Goal: Navigation & Orientation: Find specific page/section

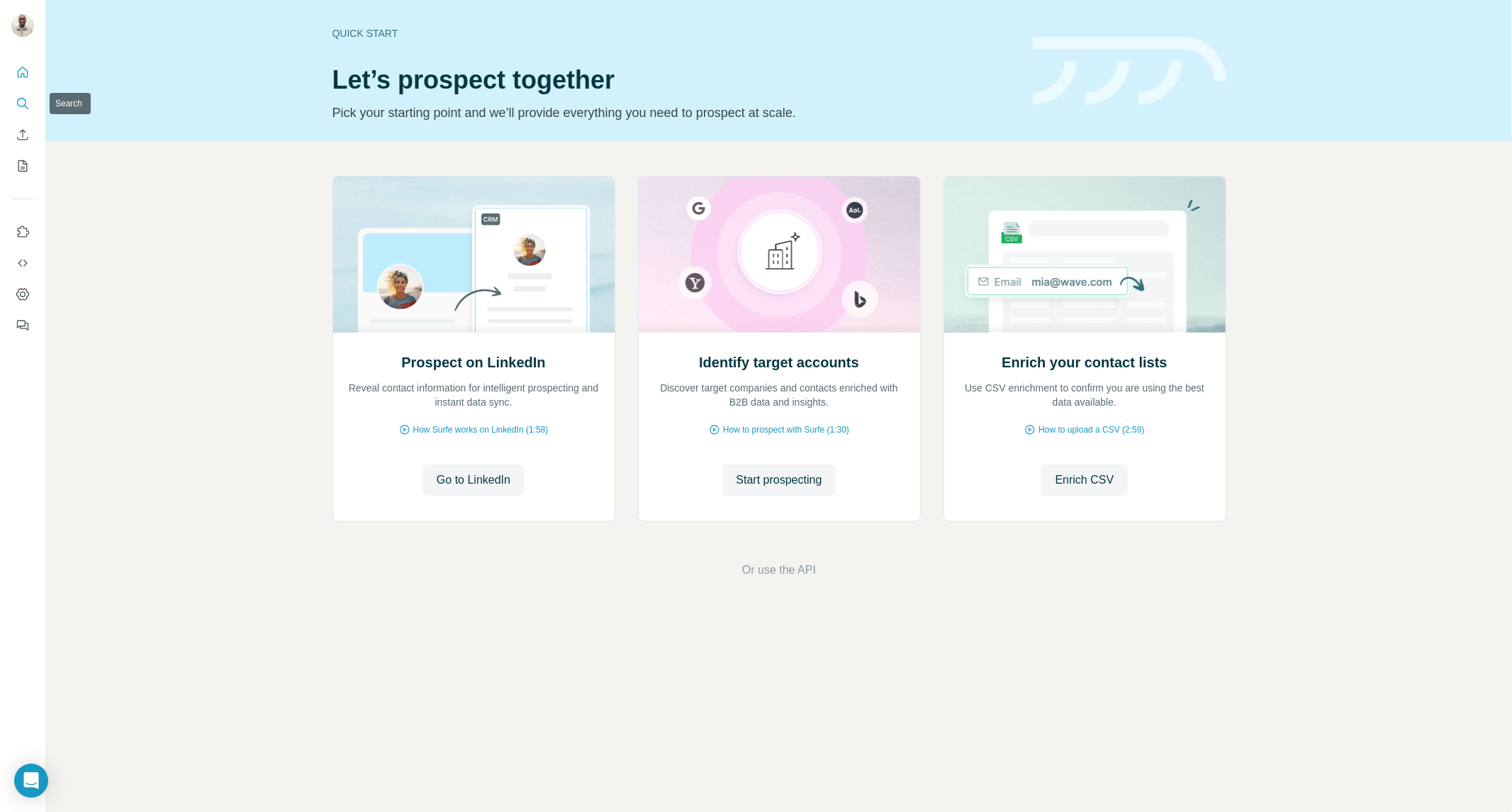
click at [30, 100] on button "Search" at bounding box center [23, 103] width 23 height 25
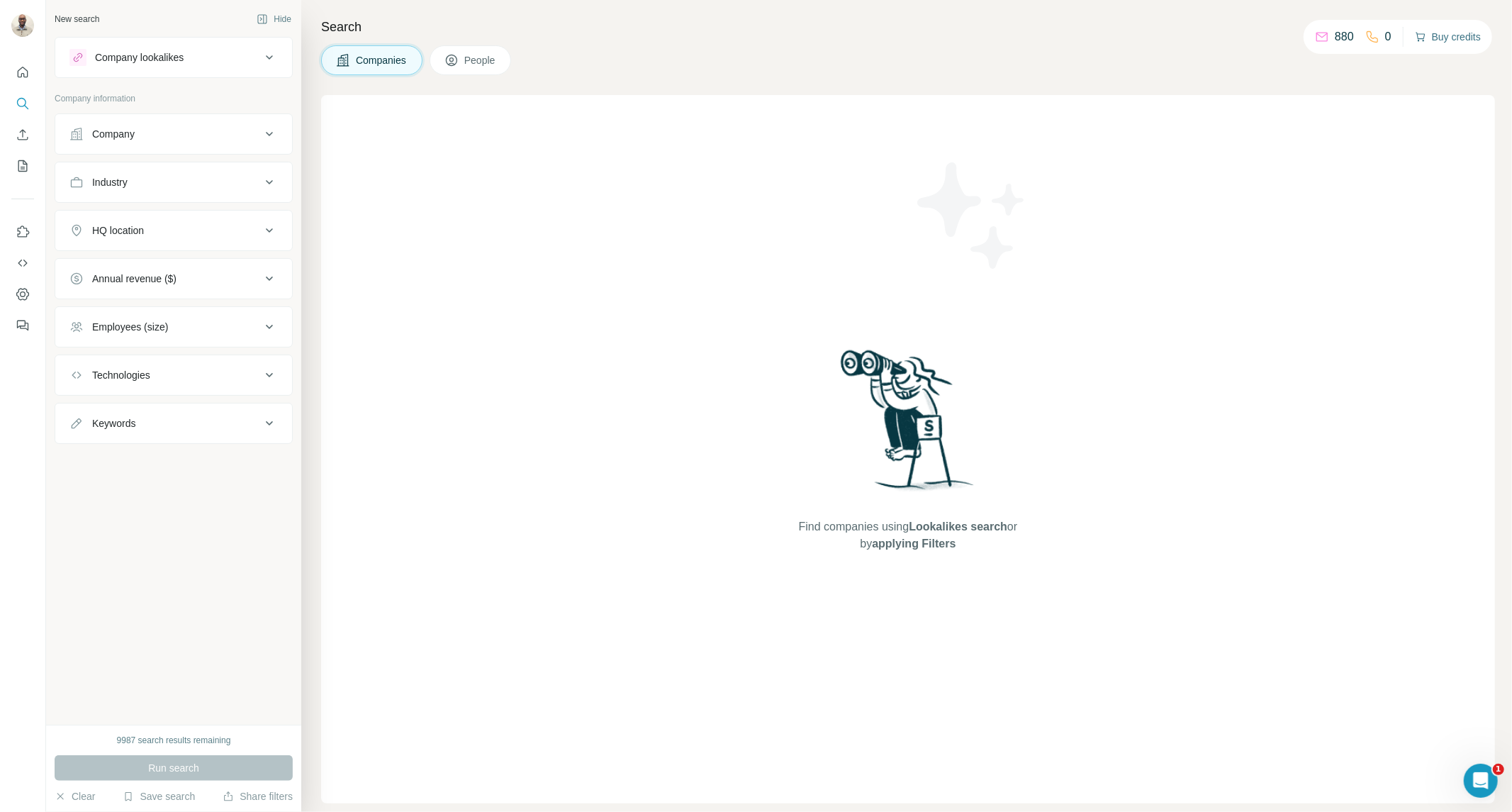
click at [1414, 41] on icon "button" at bounding box center [1420, 37] width 12 height 12
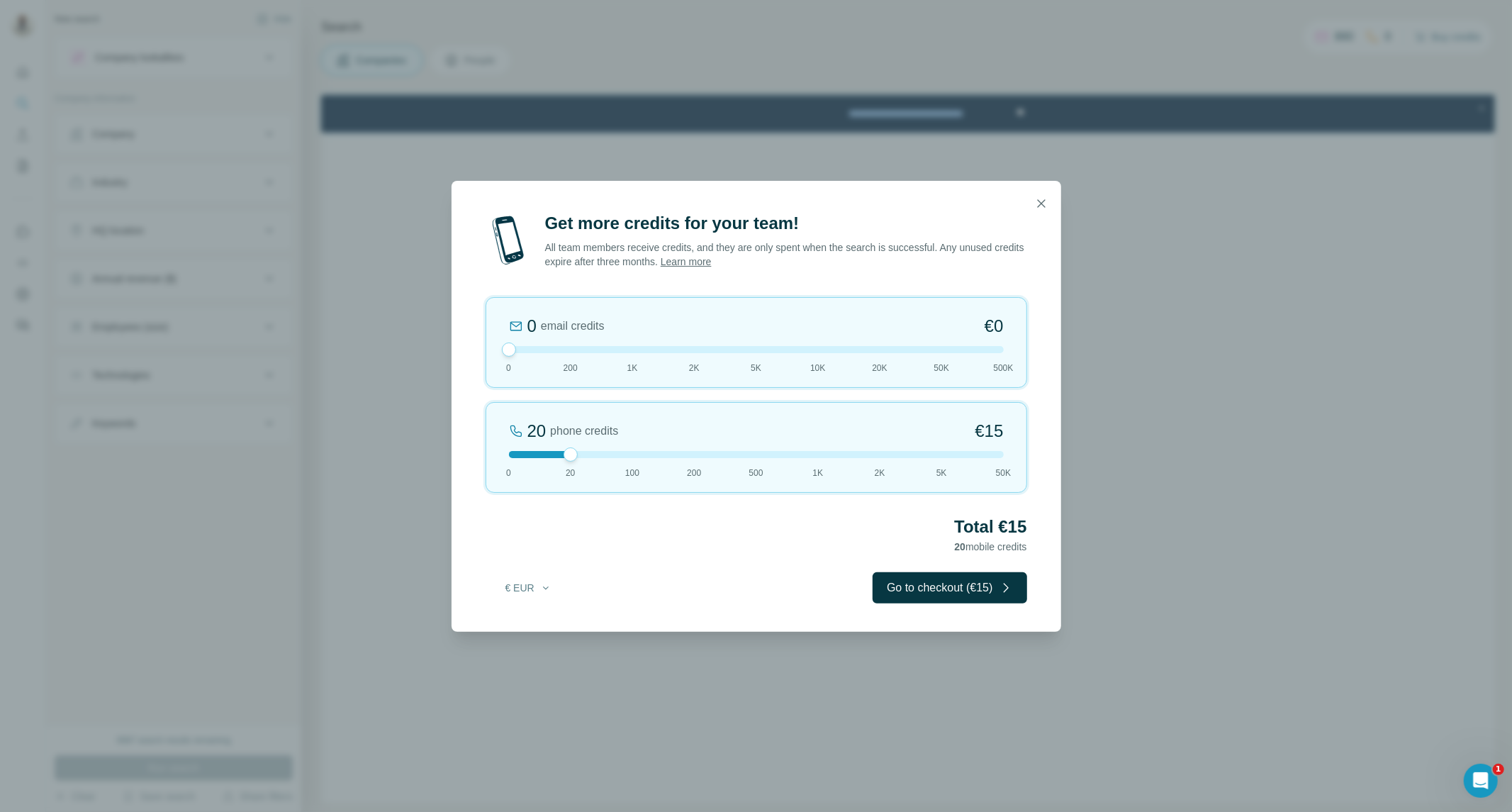
drag, startPoint x: 556, startPoint y: 350, endPoint x: 400, endPoint y: 368, distance: 157.0
click at [400, 368] on div "Get more credits for your team! All team members receive credits, and they are …" at bounding box center [756, 406] width 1512 height 812
click at [638, 462] on div "20 phone credits €[PHONE_NUMBER] 1K 2K 5K 50K" at bounding box center [756, 447] width 542 height 91
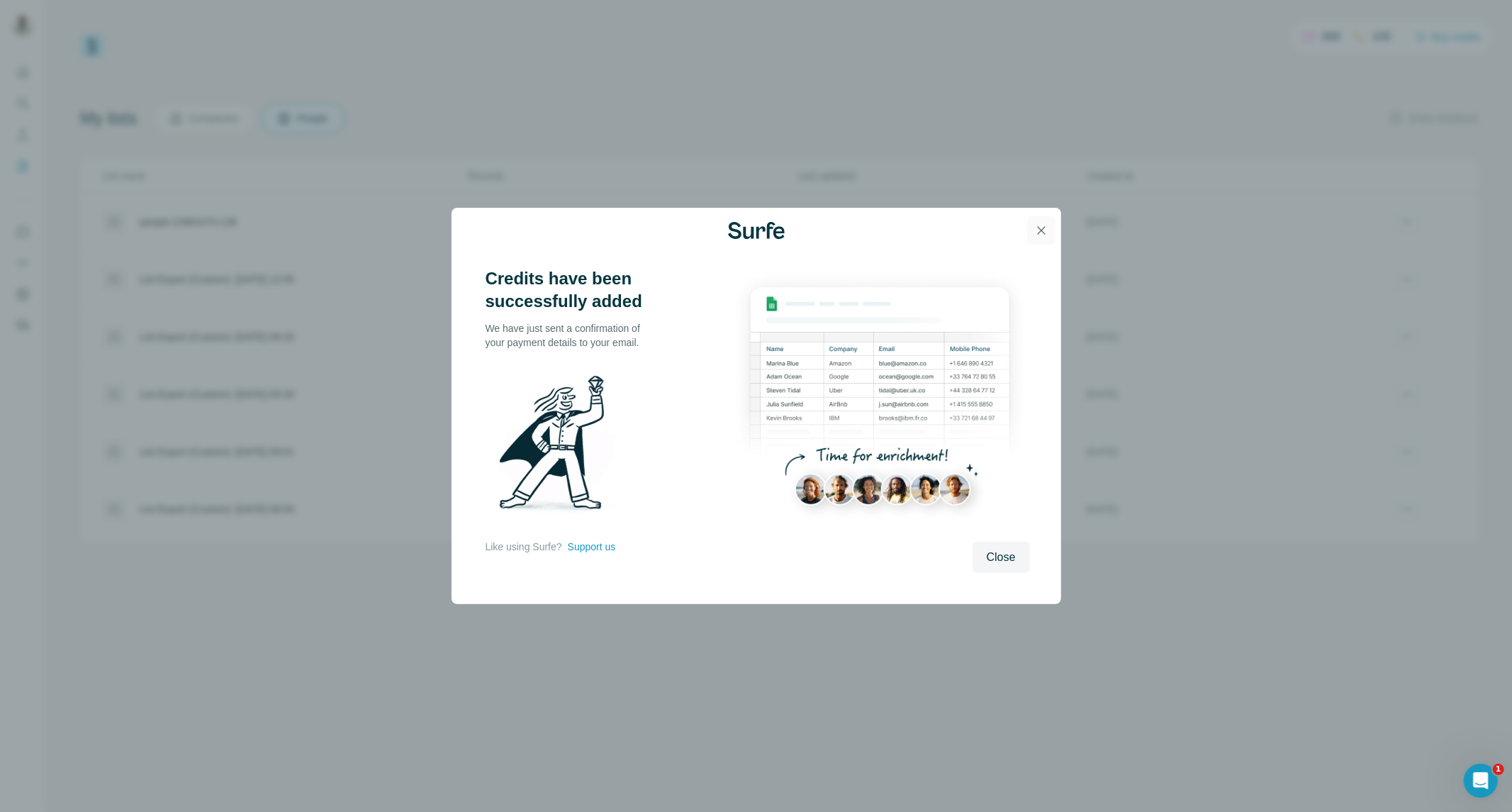
click at [1039, 226] on icon "button" at bounding box center [1041, 230] width 14 height 14
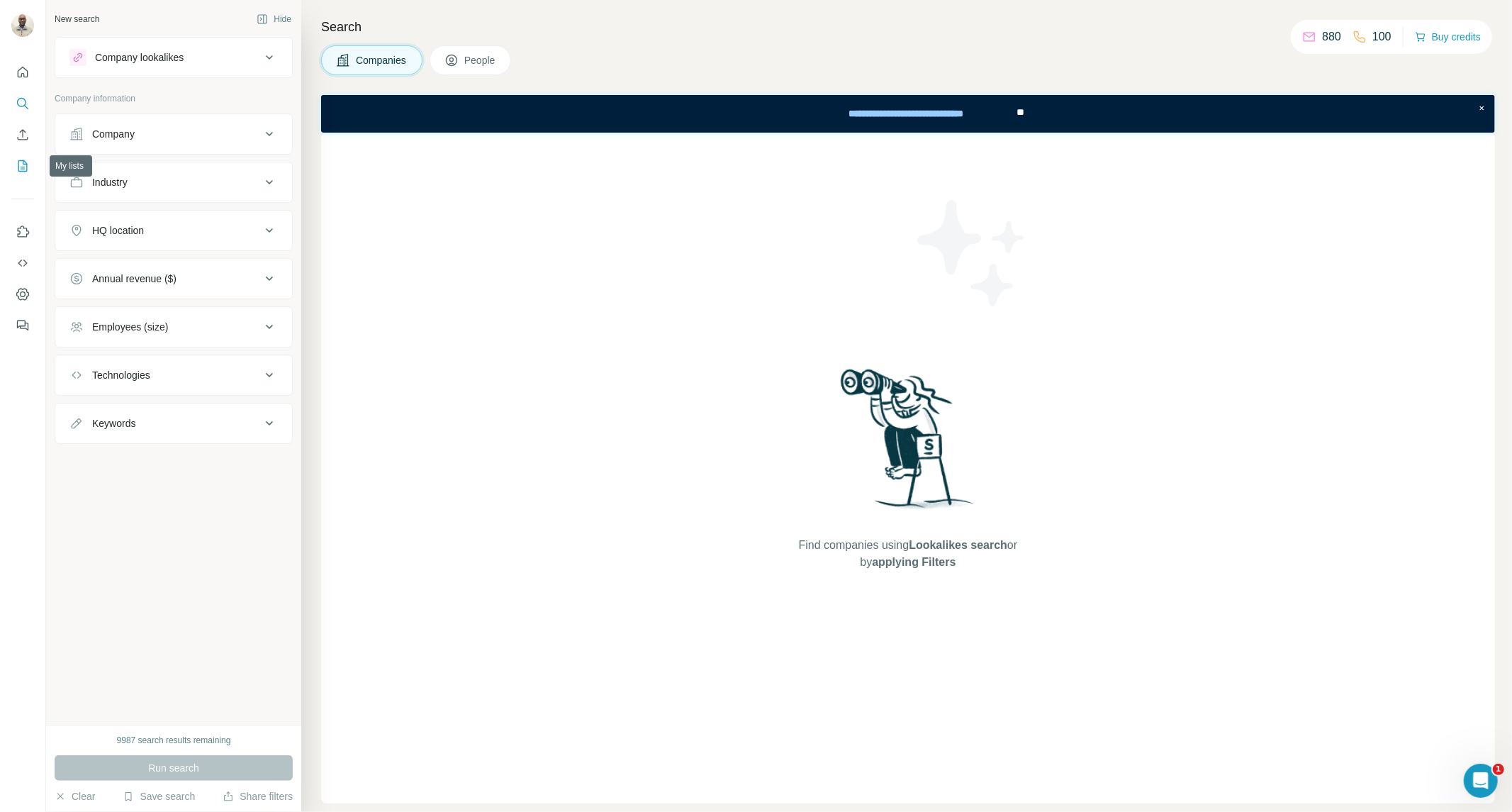
click at [21, 157] on button "My lists" at bounding box center [23, 165] width 23 height 25
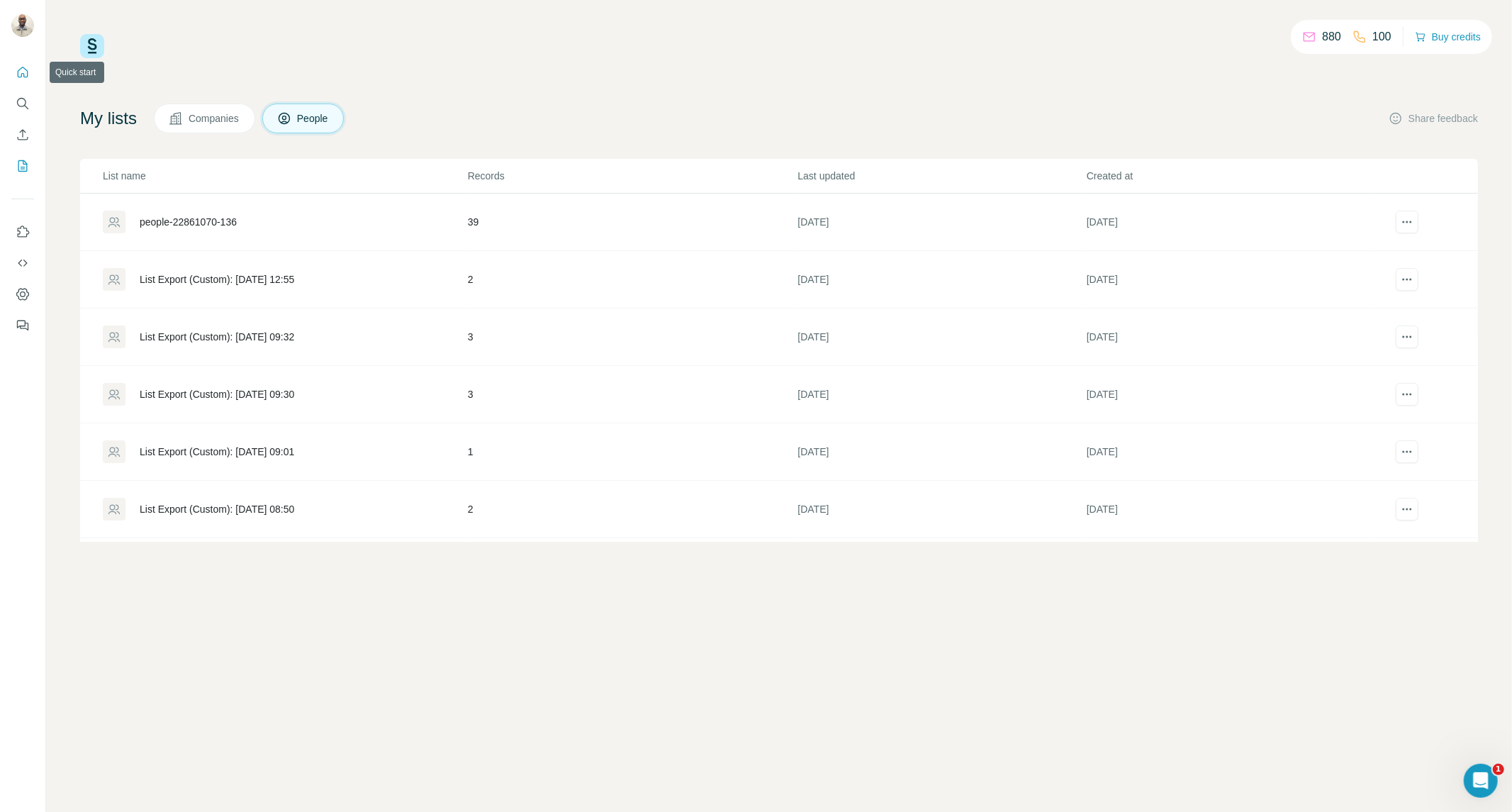
click at [23, 68] on icon "Quick start" at bounding box center [22, 72] width 14 height 14
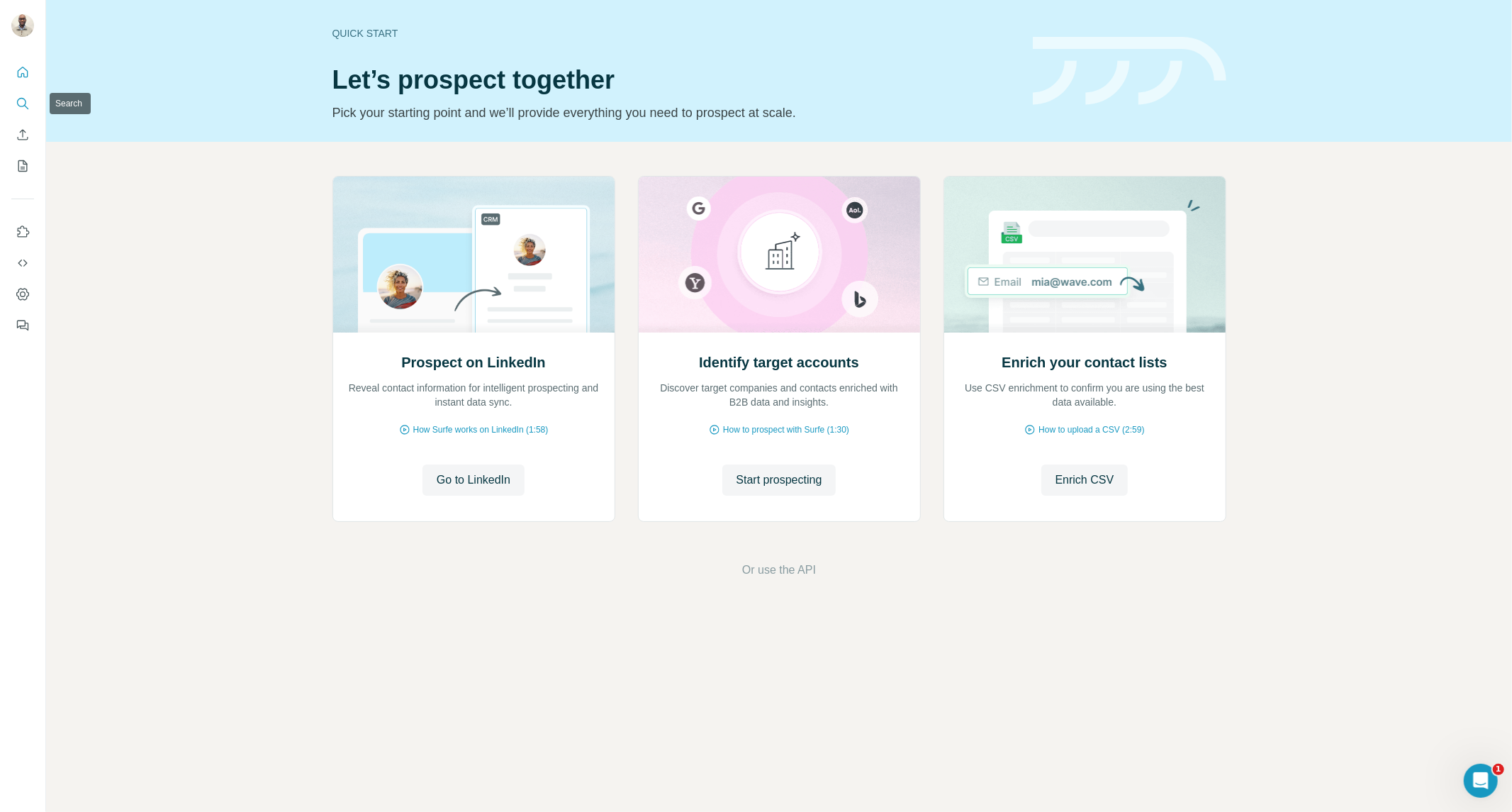
click at [18, 104] on icon "Search" at bounding box center [22, 103] width 14 height 14
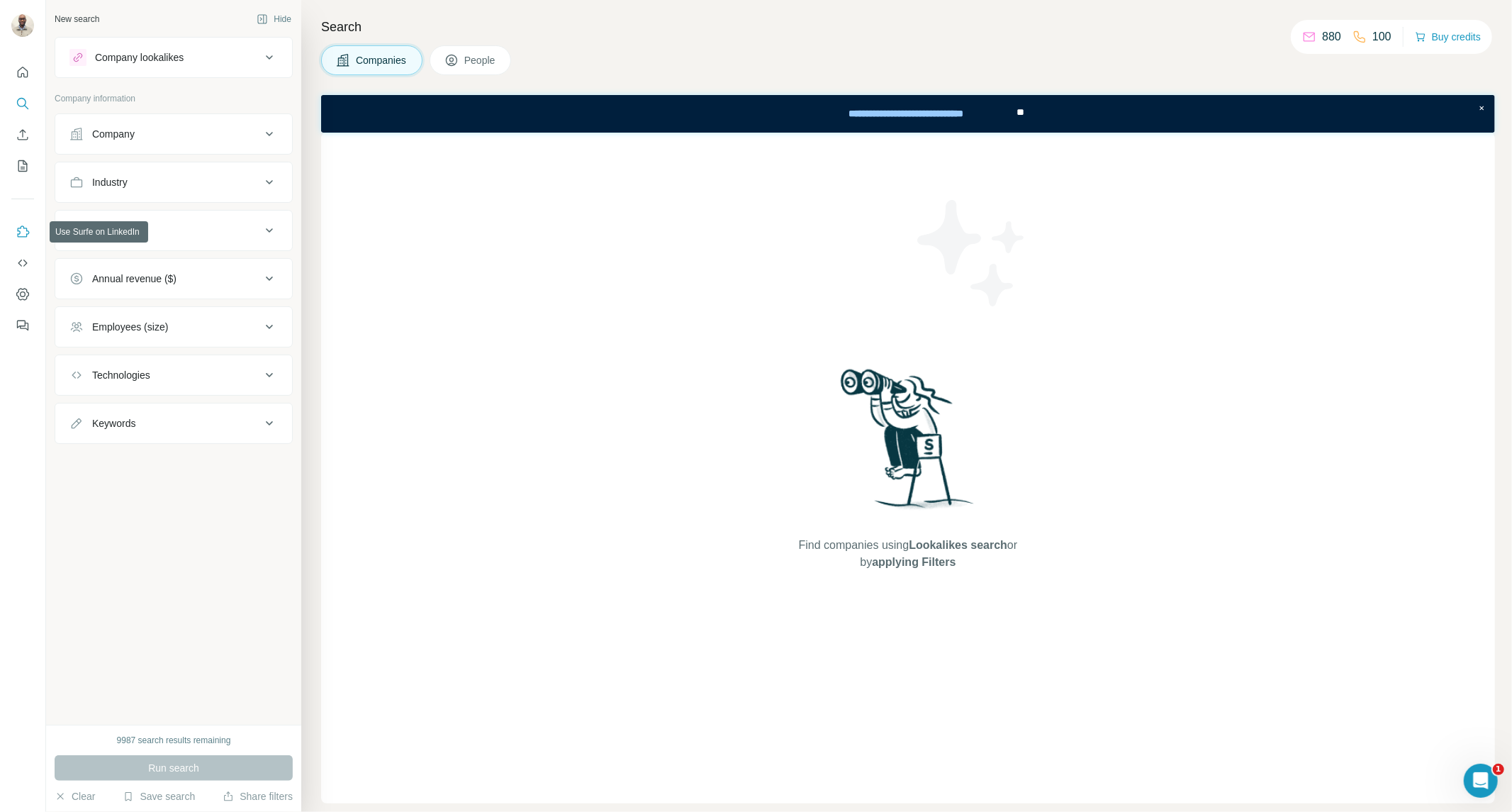
click at [25, 234] on icon "Use Surfe on LinkedIn" at bounding box center [22, 232] width 14 height 14
click at [26, 73] on icon "Quick start" at bounding box center [22, 72] width 14 height 14
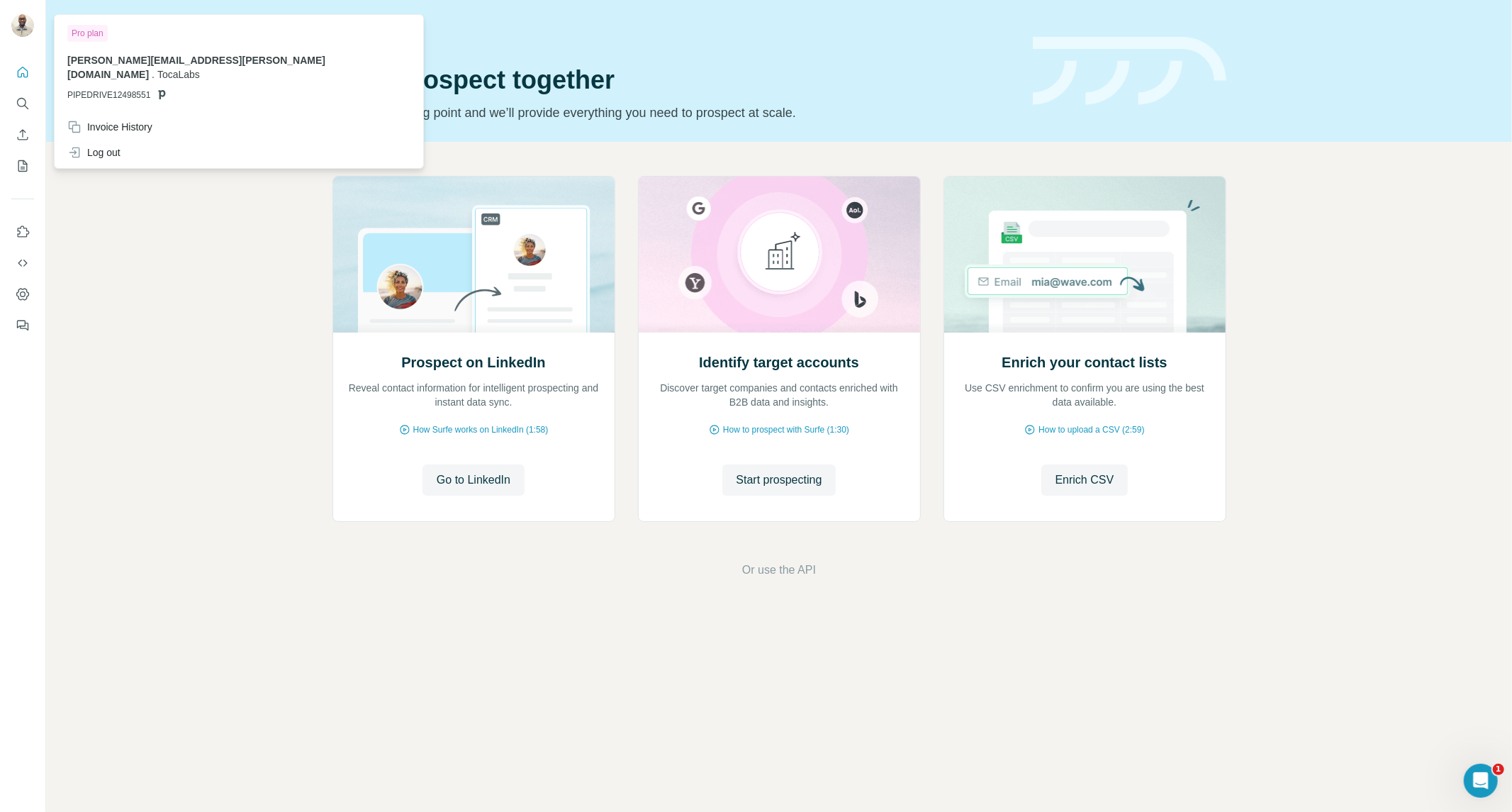
click at [25, 26] on img at bounding box center [23, 25] width 23 height 23
click at [98, 120] on div "Invoice History" at bounding box center [109, 127] width 85 height 14
